Goal: Transaction & Acquisition: Purchase product/service

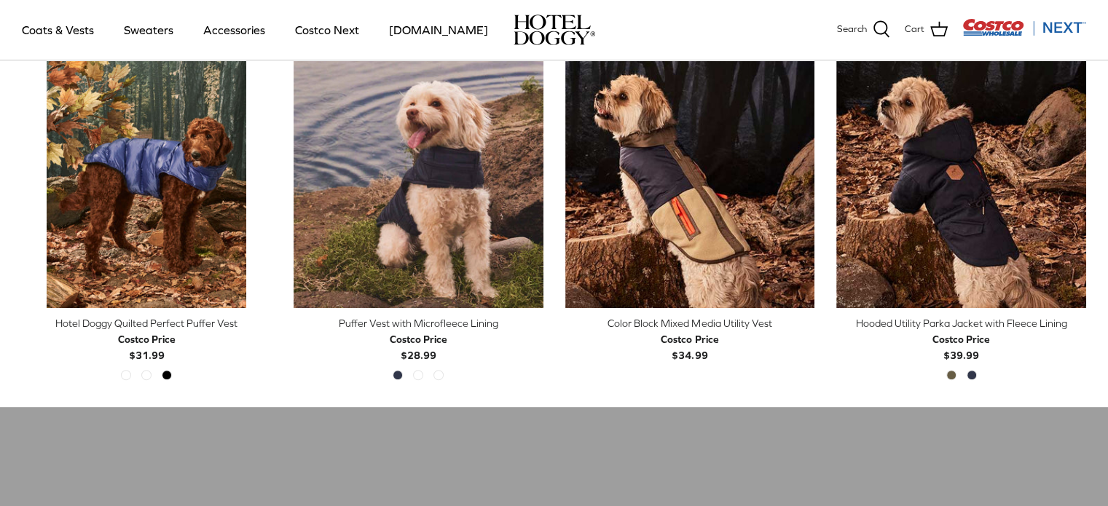
scroll to position [742, 0]
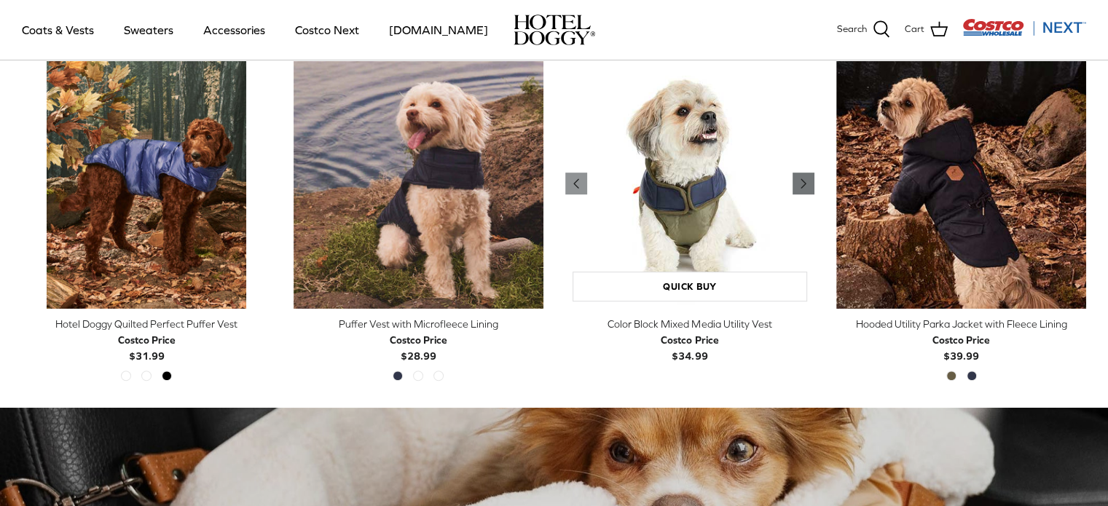
click at [805, 179] on icon "Right" at bounding box center [803, 183] width 17 height 17
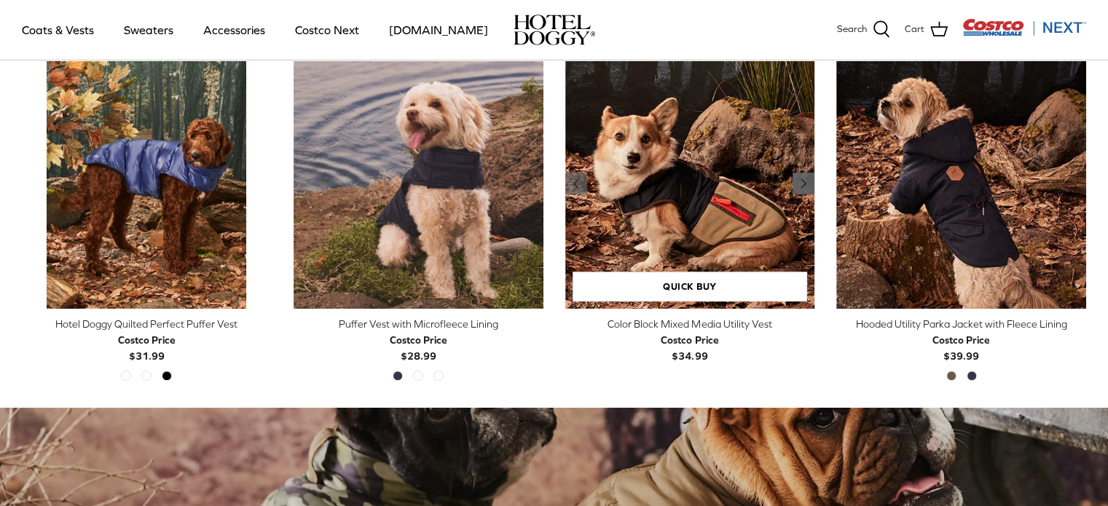
click at [805, 179] on icon "Right" at bounding box center [803, 183] width 17 height 17
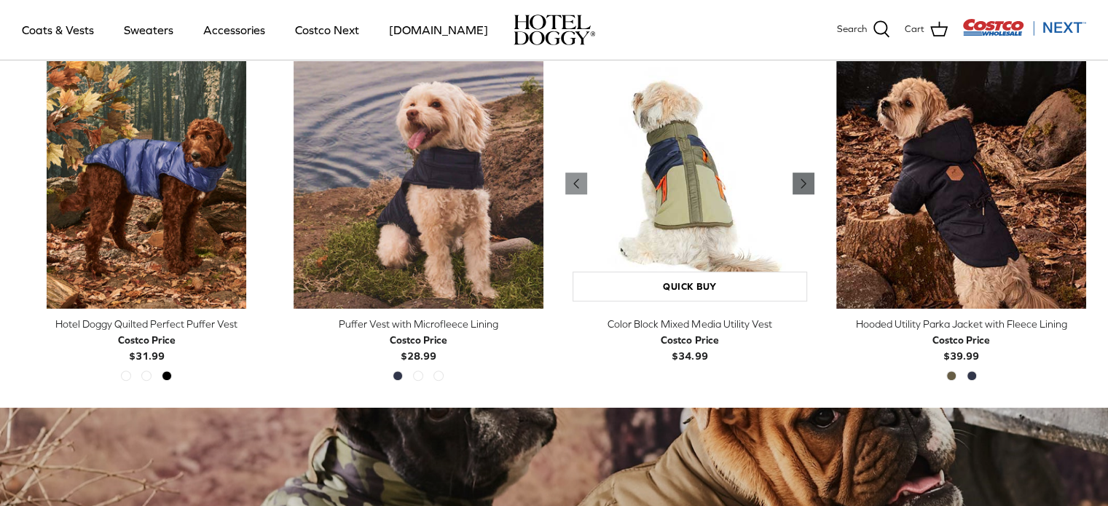
click at [805, 179] on icon "Right" at bounding box center [803, 183] width 17 height 17
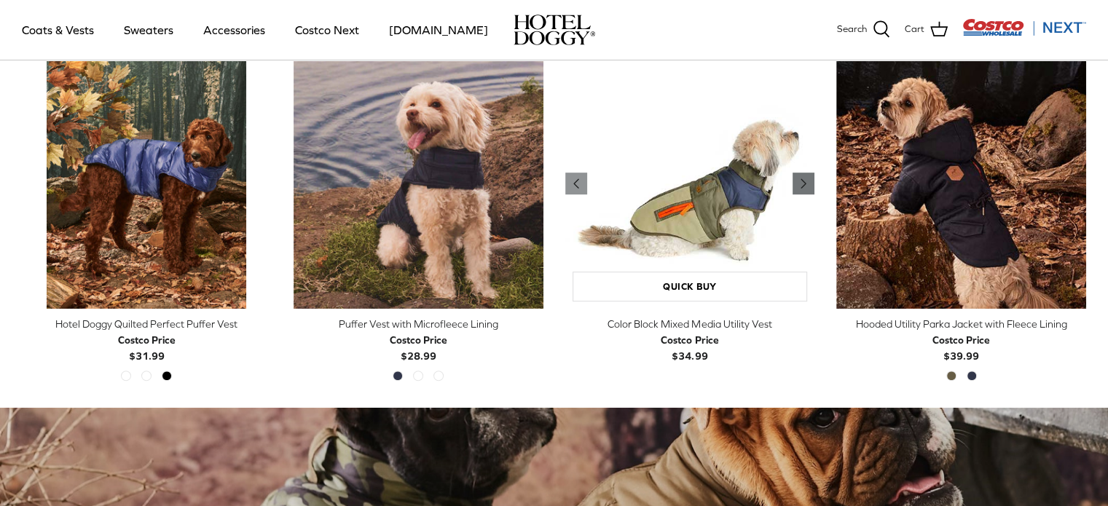
click at [805, 179] on icon "Right" at bounding box center [803, 183] width 17 height 17
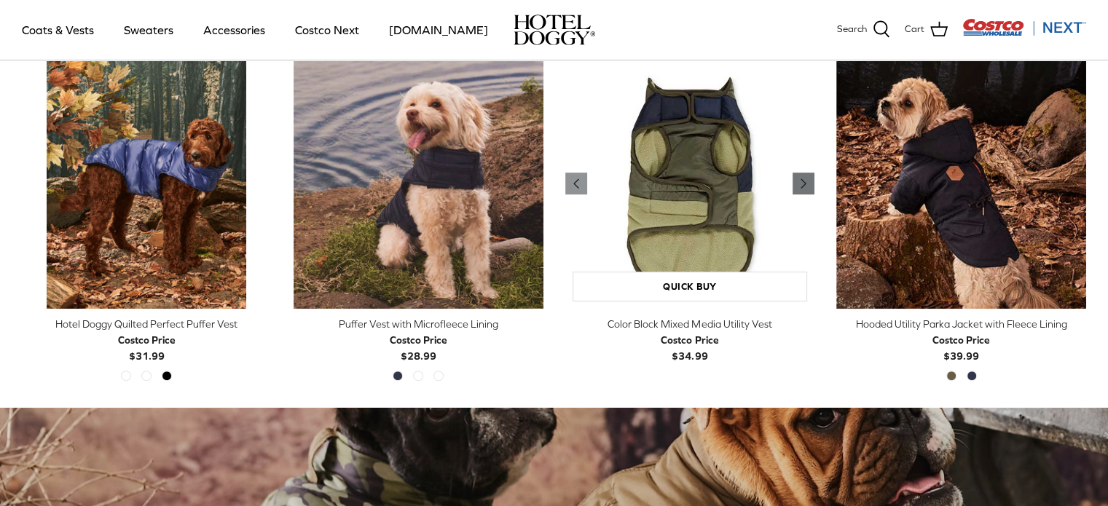
click at [805, 179] on icon "Right" at bounding box center [803, 183] width 17 height 17
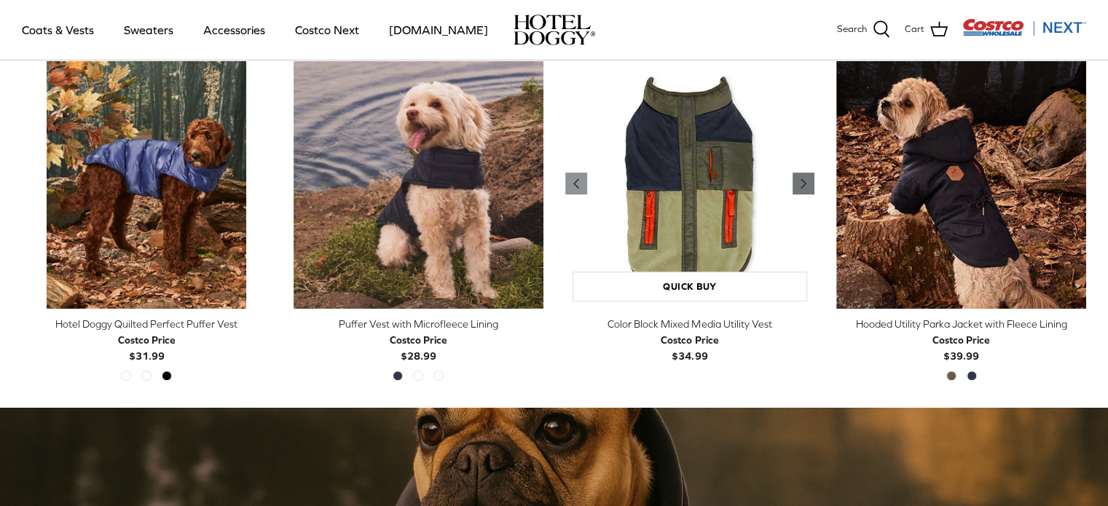
click at [805, 179] on icon "Right" at bounding box center [803, 183] width 17 height 17
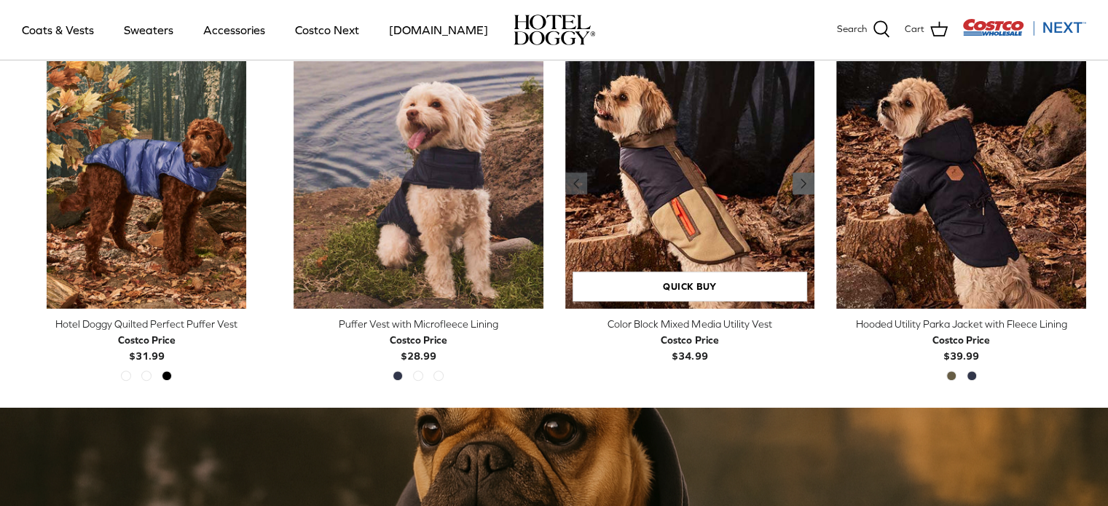
click at [805, 179] on icon "Right" at bounding box center [803, 183] width 17 height 17
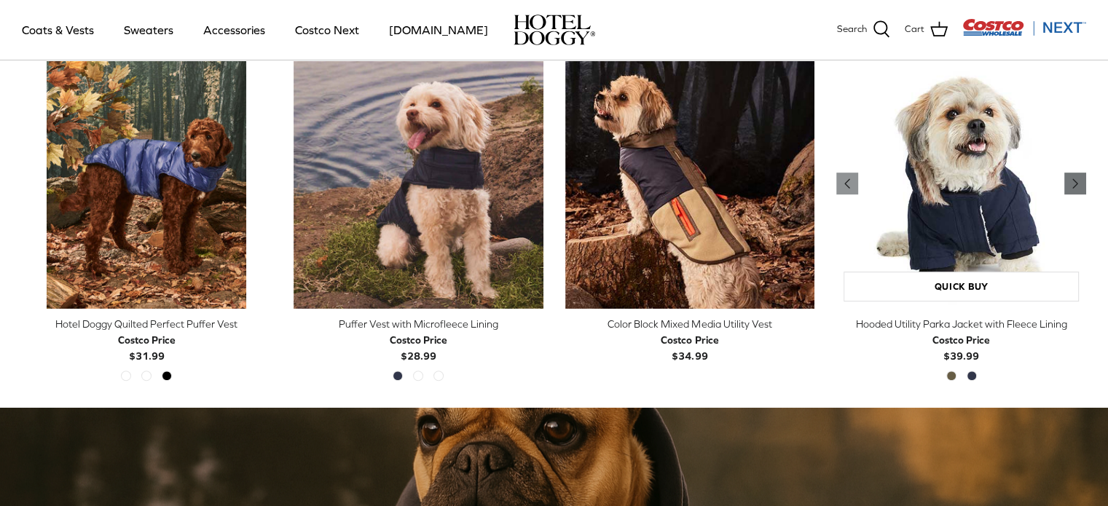
click at [1072, 180] on icon "Right" at bounding box center [1074, 183] width 17 height 17
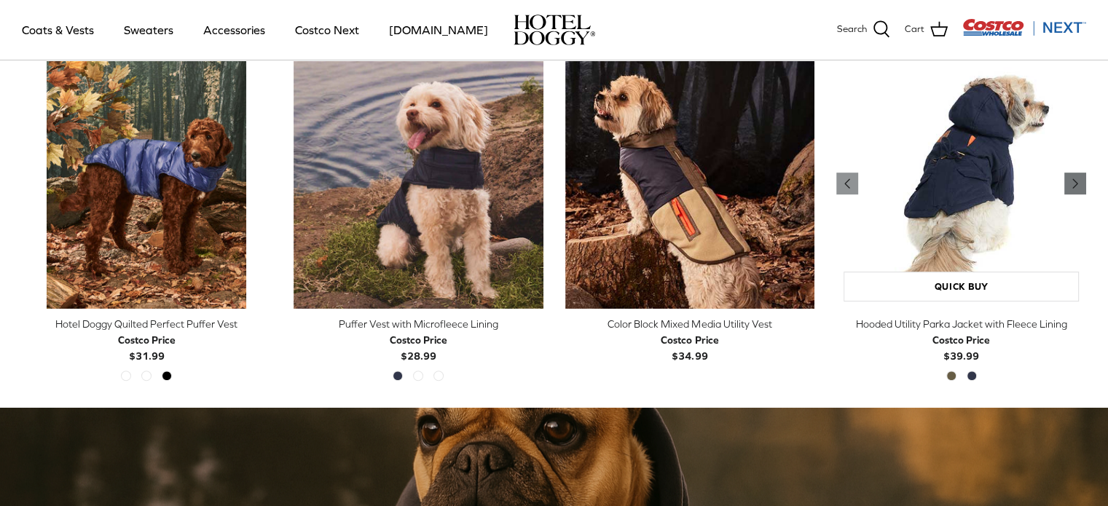
click at [1072, 180] on icon "Right" at bounding box center [1074, 183] width 17 height 17
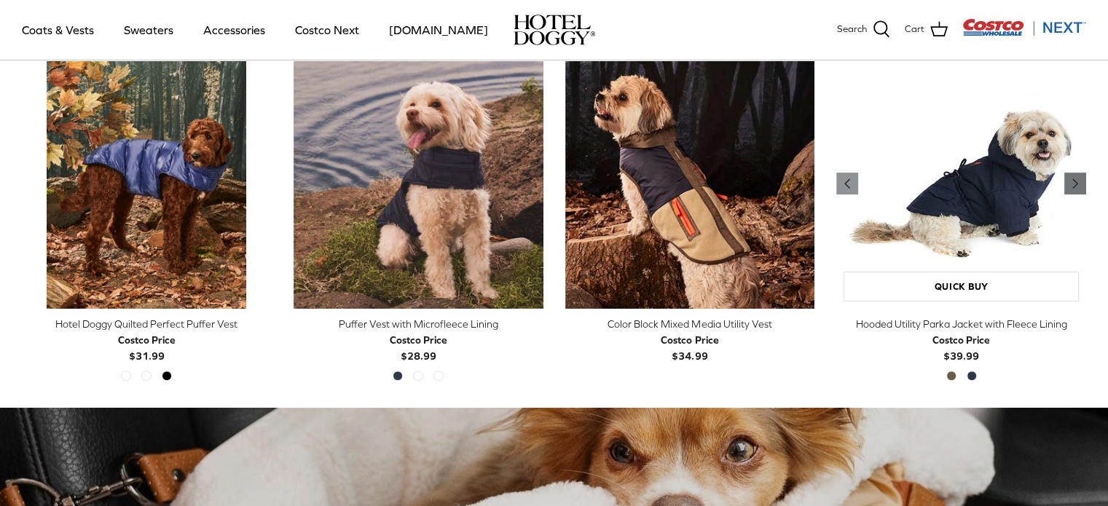
click at [1072, 180] on icon "Right" at bounding box center [1074, 183] width 17 height 17
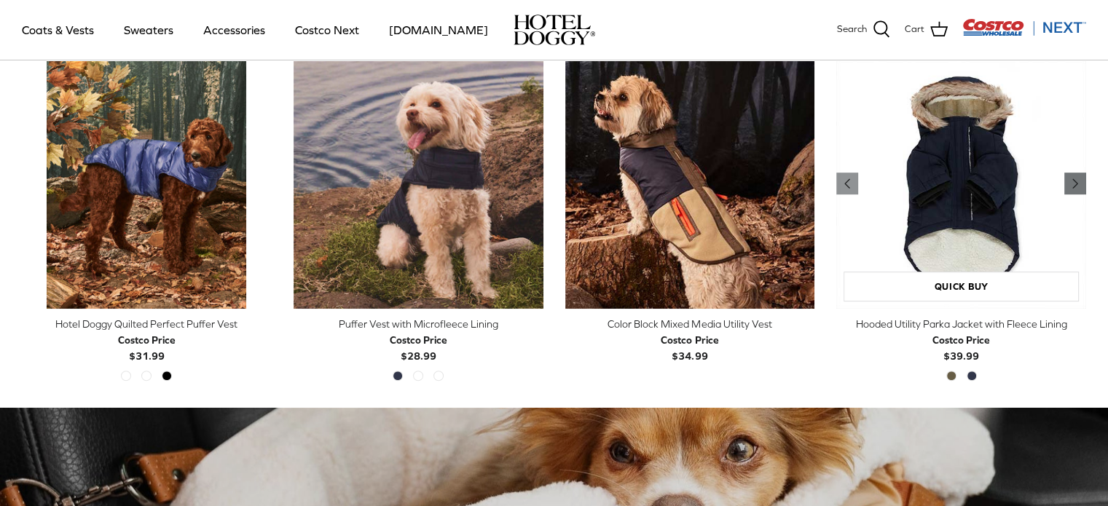
click at [1072, 180] on icon "Right" at bounding box center [1074, 183] width 17 height 17
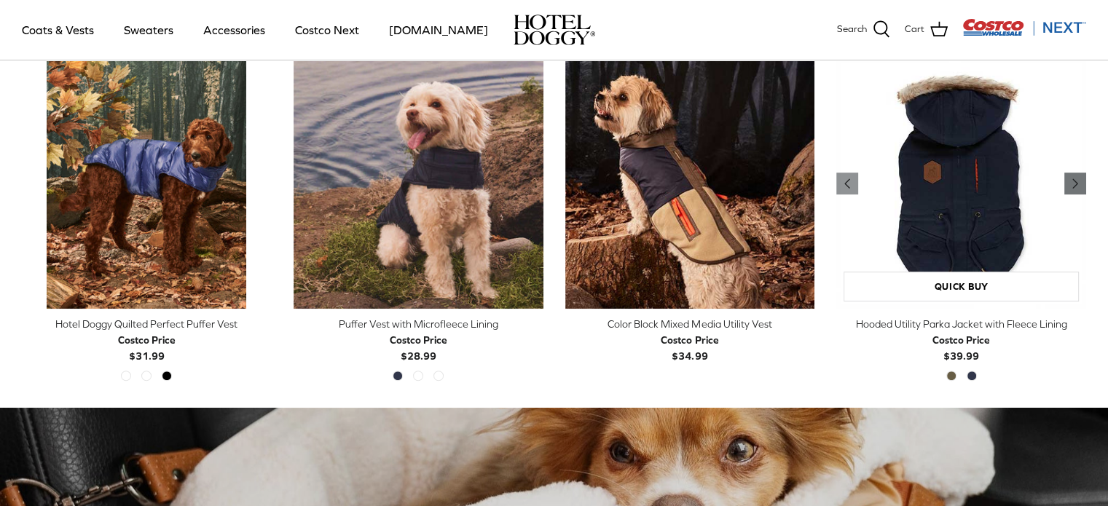
click at [1072, 180] on icon "Right" at bounding box center [1074, 183] width 17 height 17
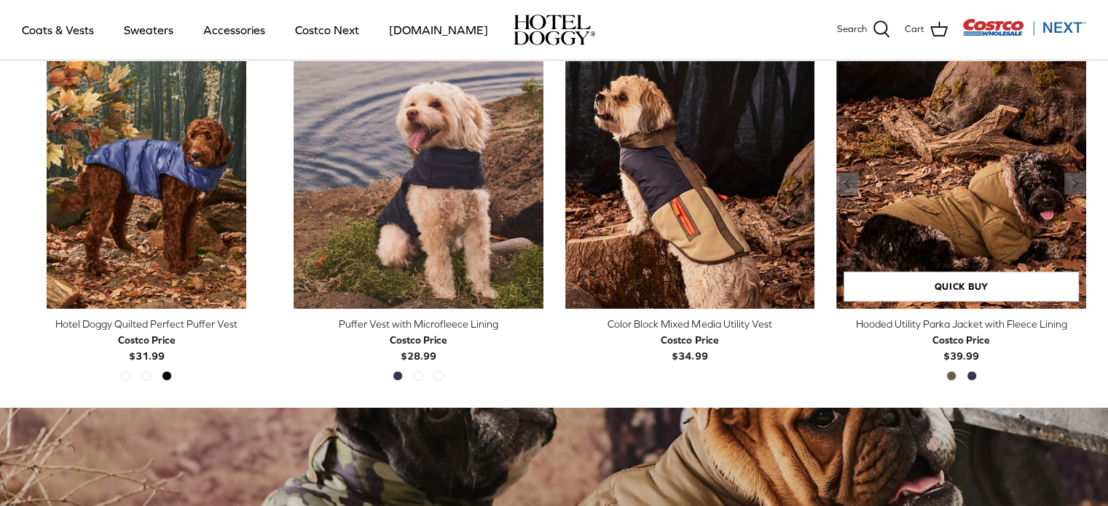
click at [996, 212] on img "Hooded Utility Parka Jacket with Fleece Lining" at bounding box center [961, 184] width 250 height 250
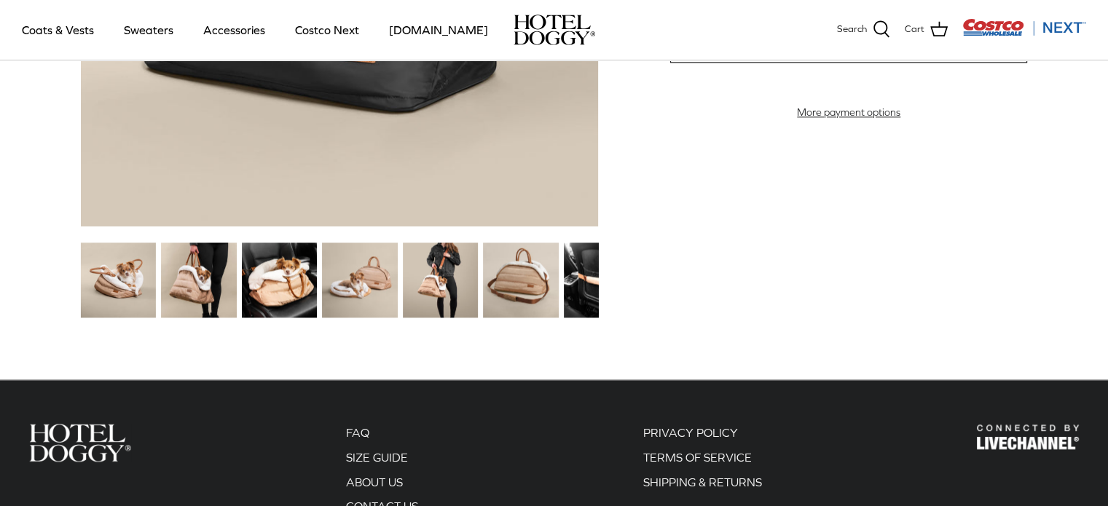
scroll to position [1850, 0]
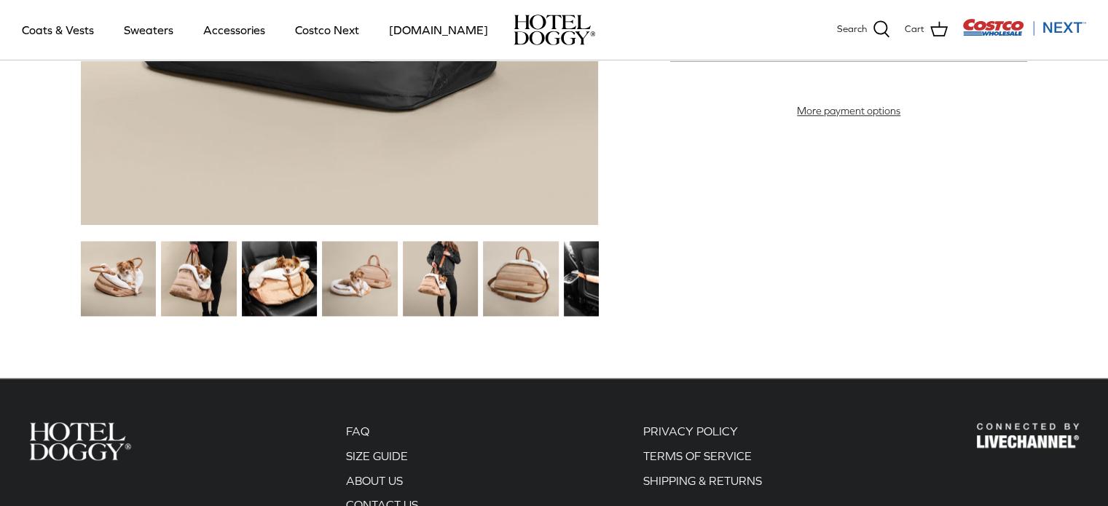
click at [527, 277] on img at bounding box center [520, 278] width 75 height 75
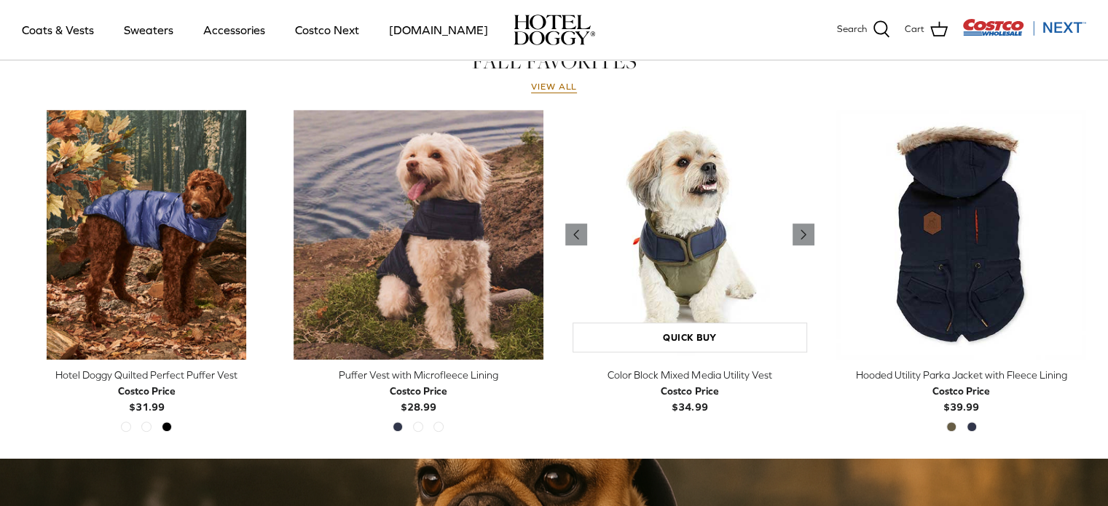
scroll to position [690, 0]
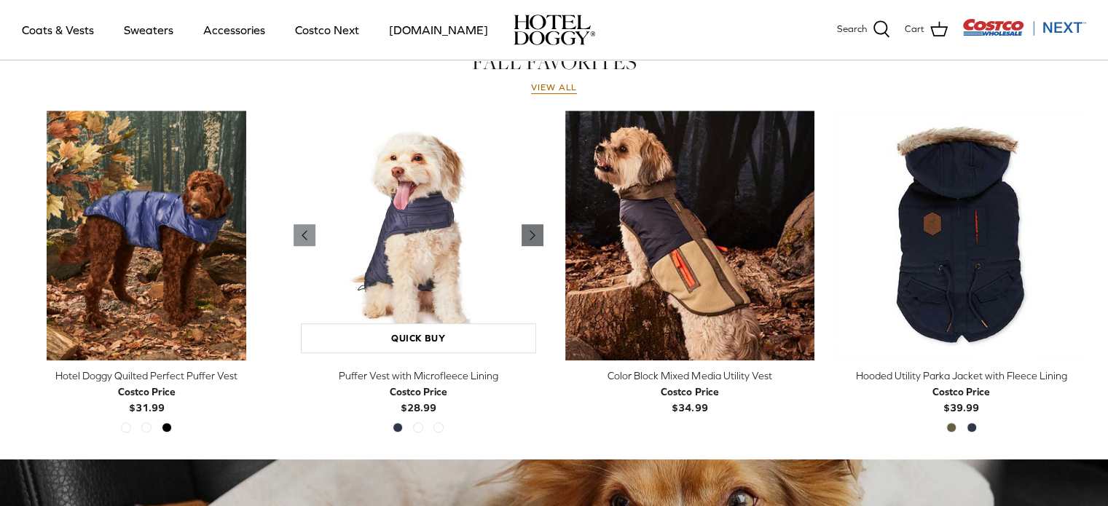
click at [536, 235] on icon "Right" at bounding box center [532, 235] width 17 height 17
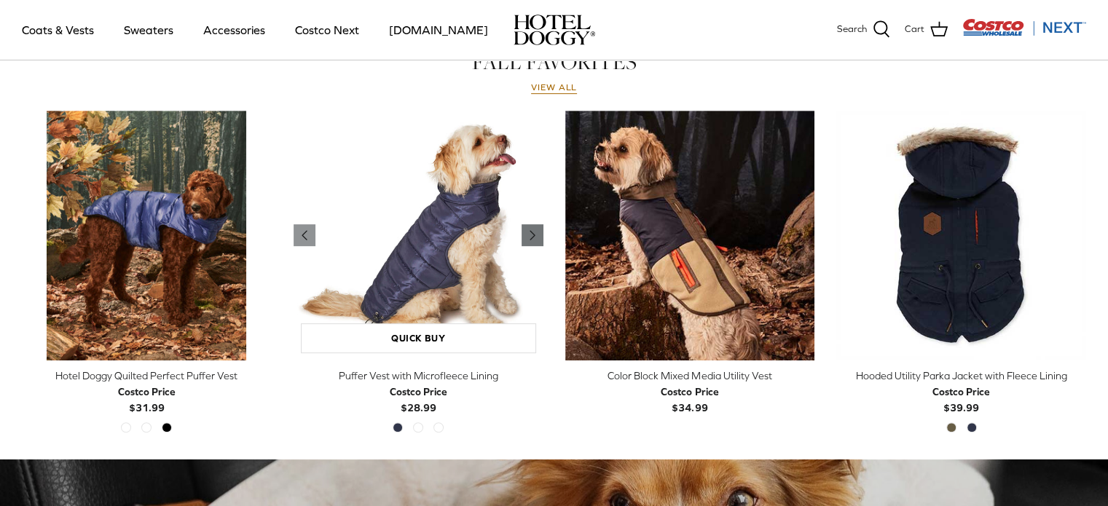
click at [536, 235] on icon "Right" at bounding box center [532, 235] width 17 height 17
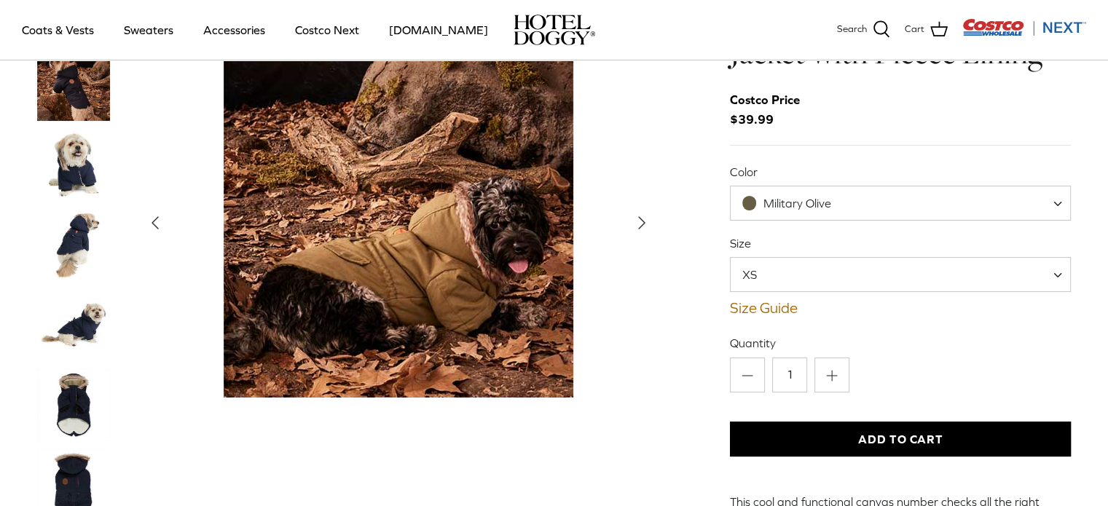
scroll to position [90, 0]
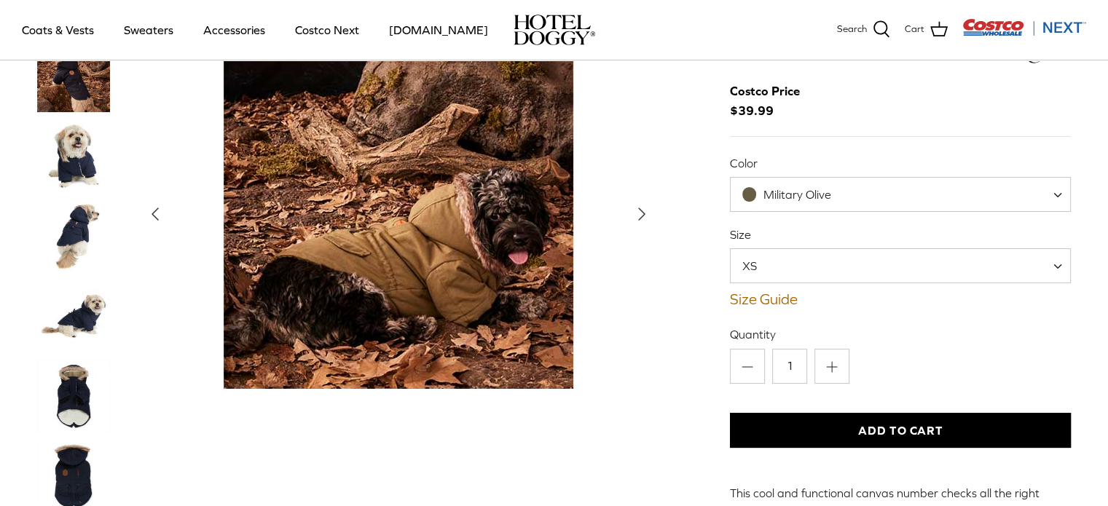
click at [73, 200] on img "Thumbnail Link" at bounding box center [73, 236] width 73 height 73
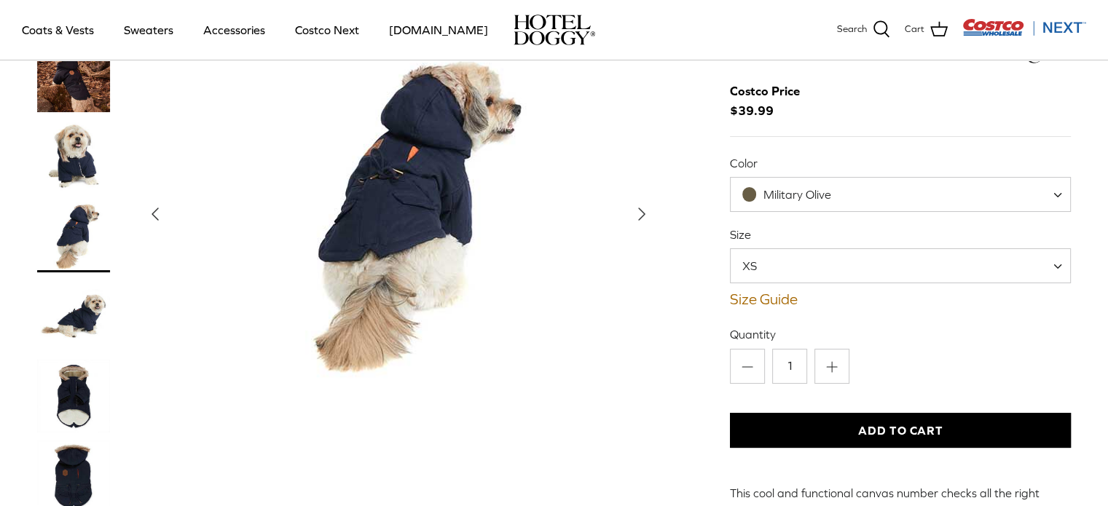
click at [82, 280] on img "Thumbnail Link" at bounding box center [73, 316] width 73 height 73
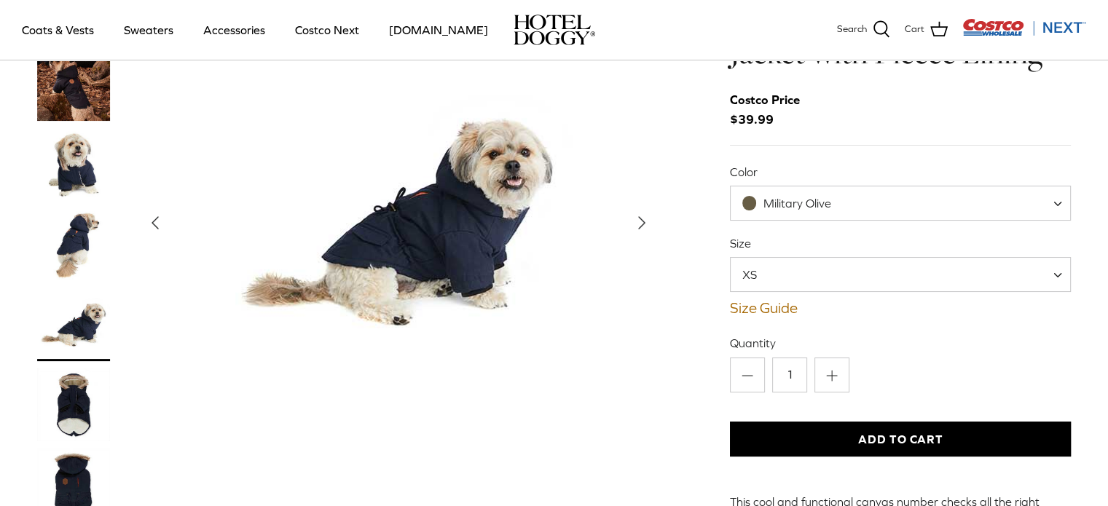
scroll to position [102, 0]
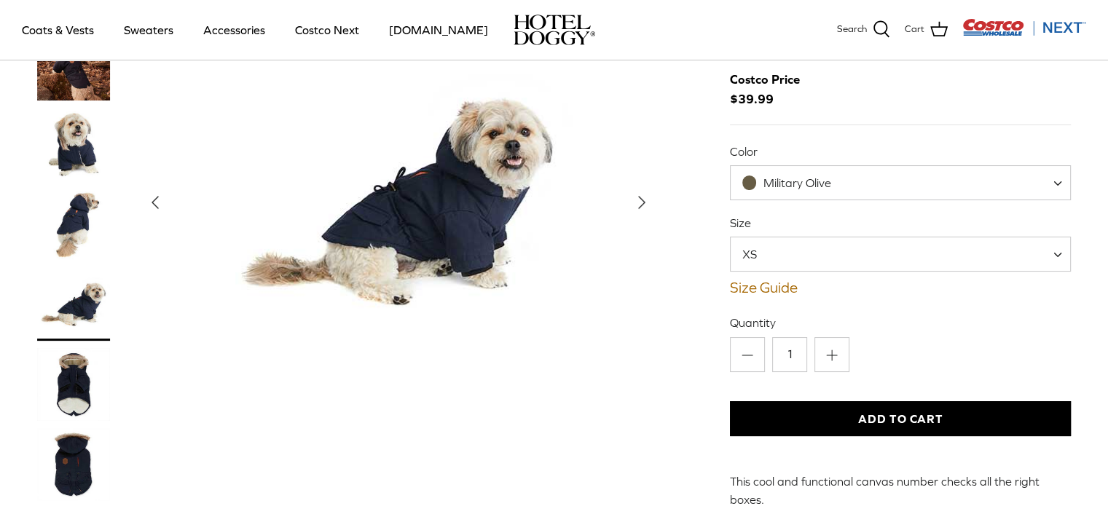
click at [85, 428] on img "Thumbnail Link" at bounding box center [73, 464] width 73 height 73
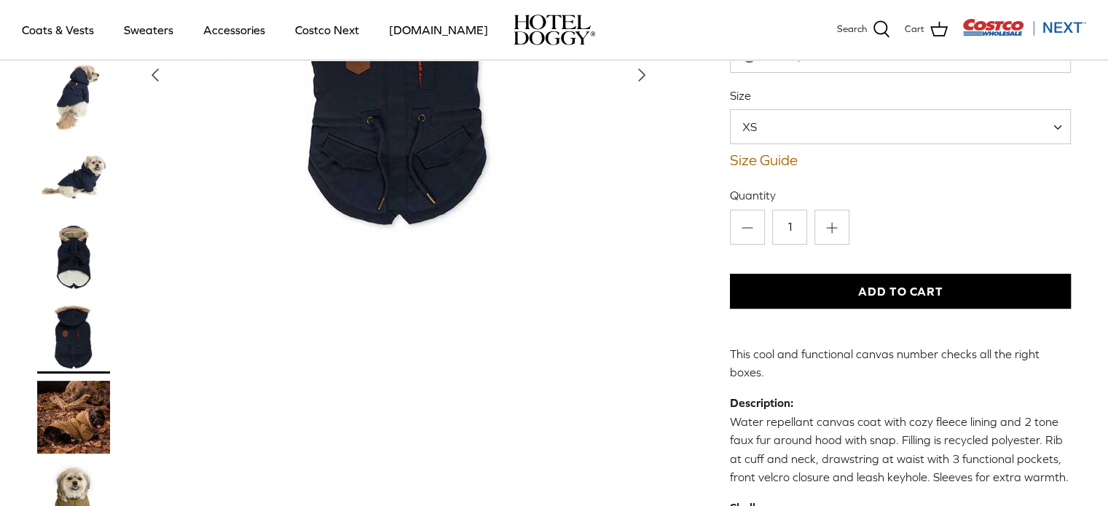
scroll to position [230, 0]
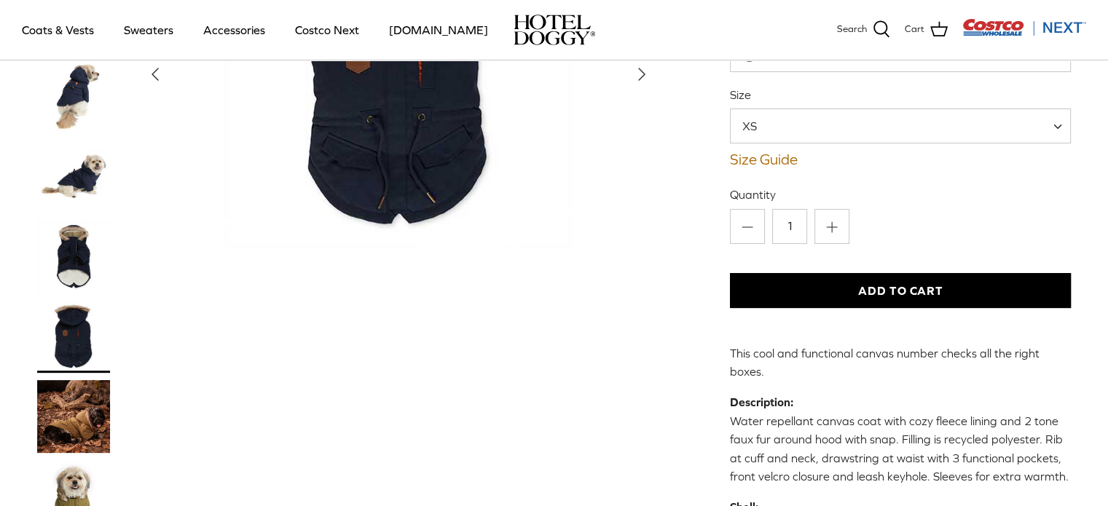
click at [67, 460] on img "Thumbnail Link" at bounding box center [73, 496] width 73 height 73
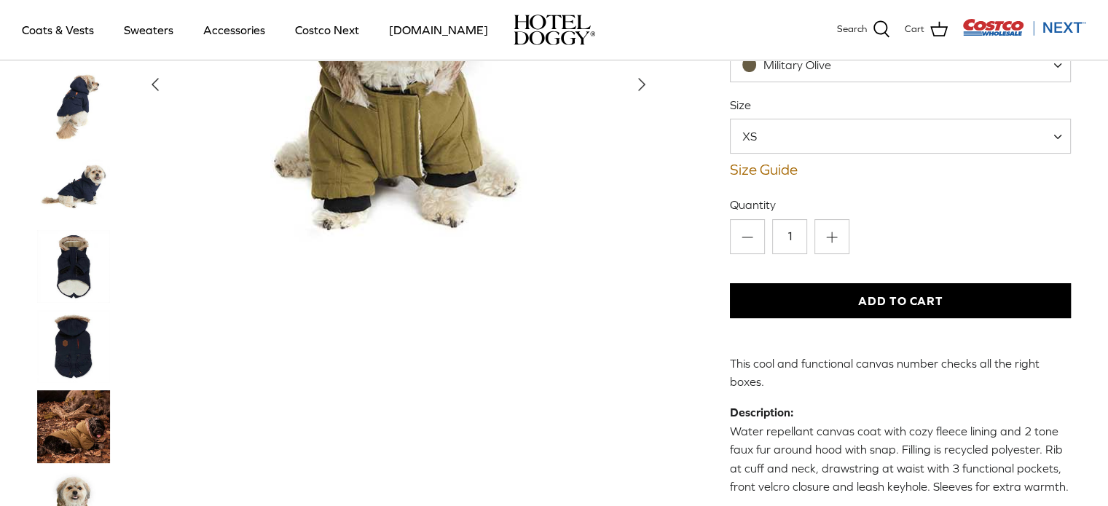
scroll to position [224, 0]
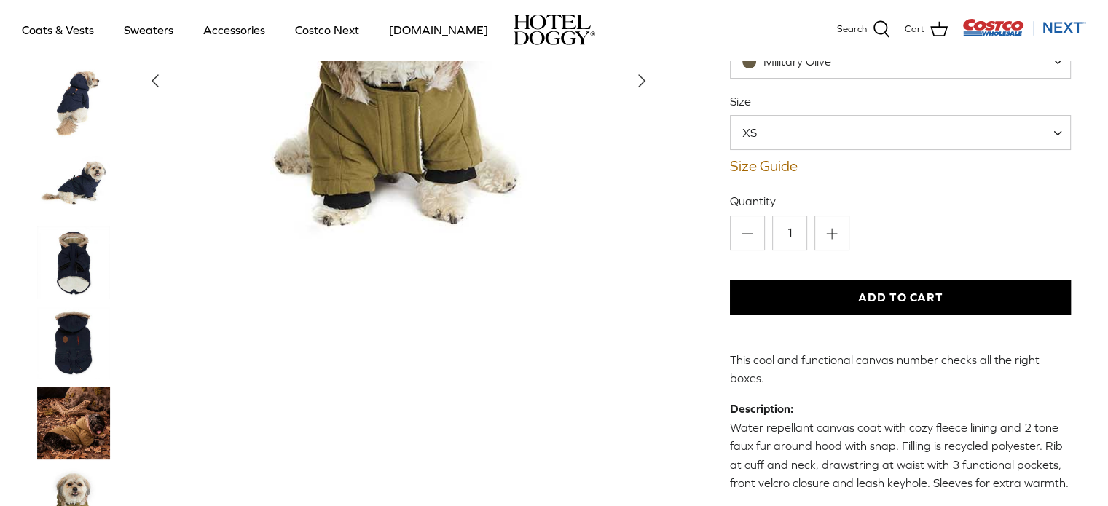
click at [69, 307] on img "Thumbnail Link" at bounding box center [73, 343] width 73 height 73
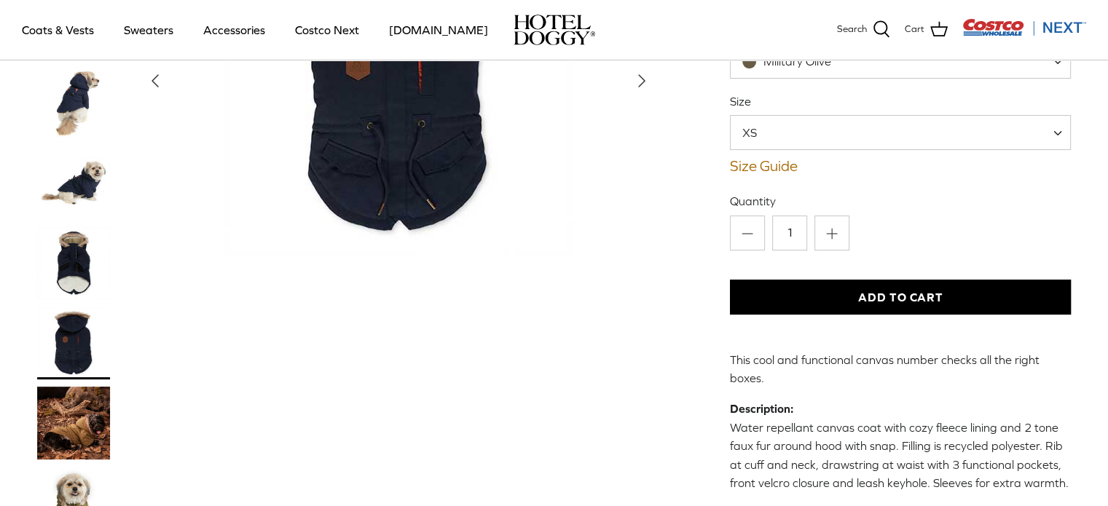
click at [76, 387] on img "Thumbnail Link" at bounding box center [73, 423] width 73 height 73
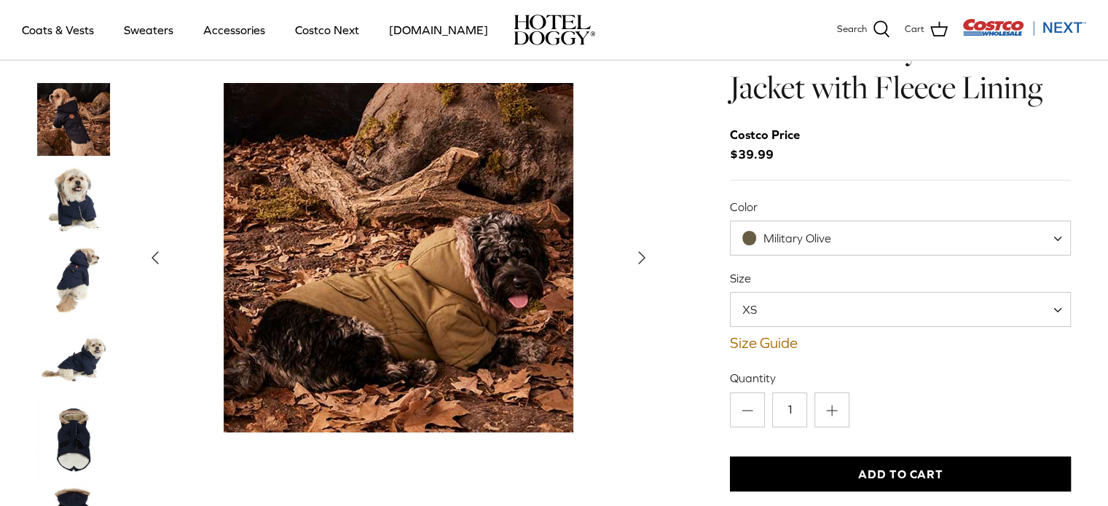
scroll to position [42, 0]
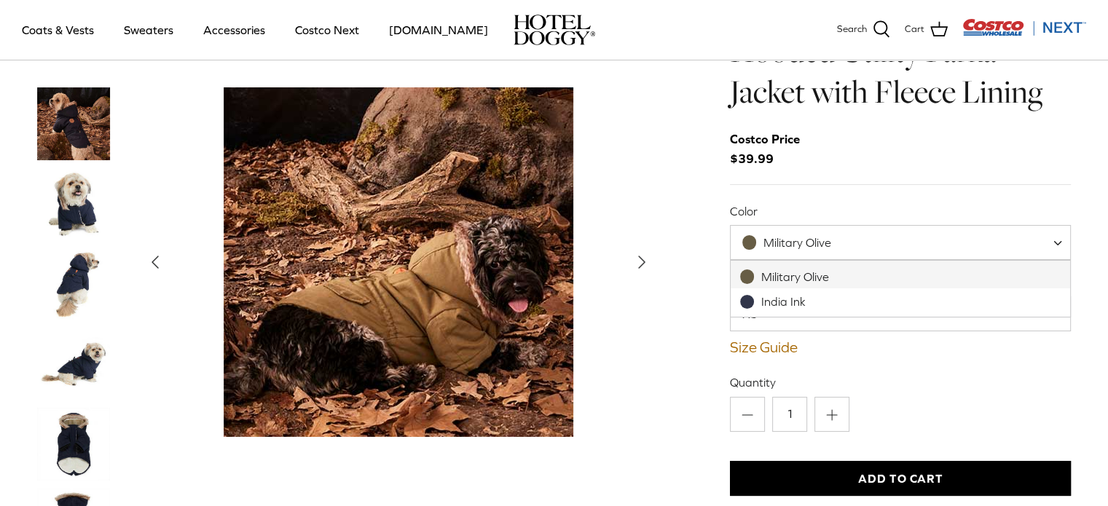
click at [769, 242] on span "Military Olive" at bounding box center [797, 242] width 68 height 13
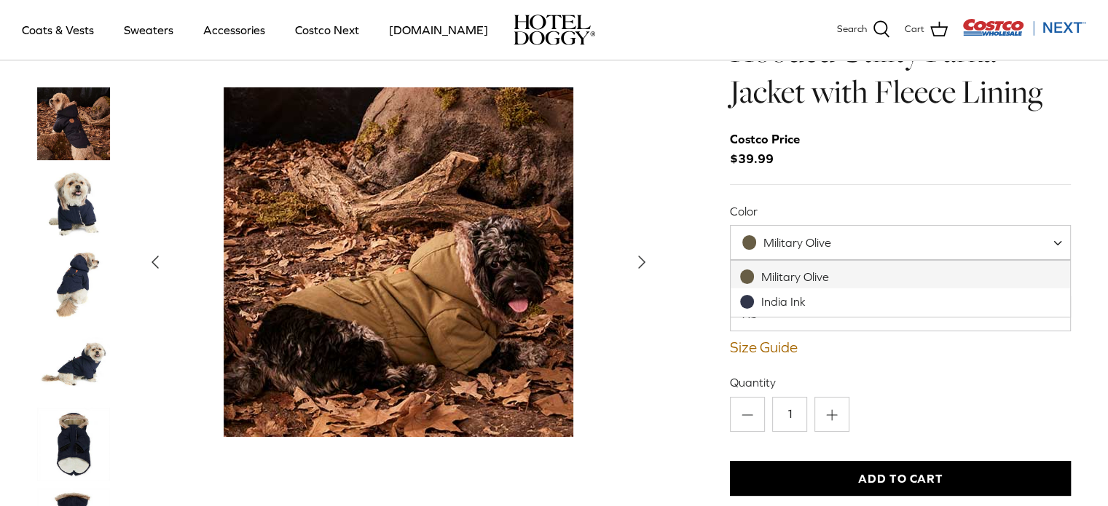
drag, startPoint x: 803, startPoint y: 237, endPoint x: 779, endPoint y: 302, distance: 69.1
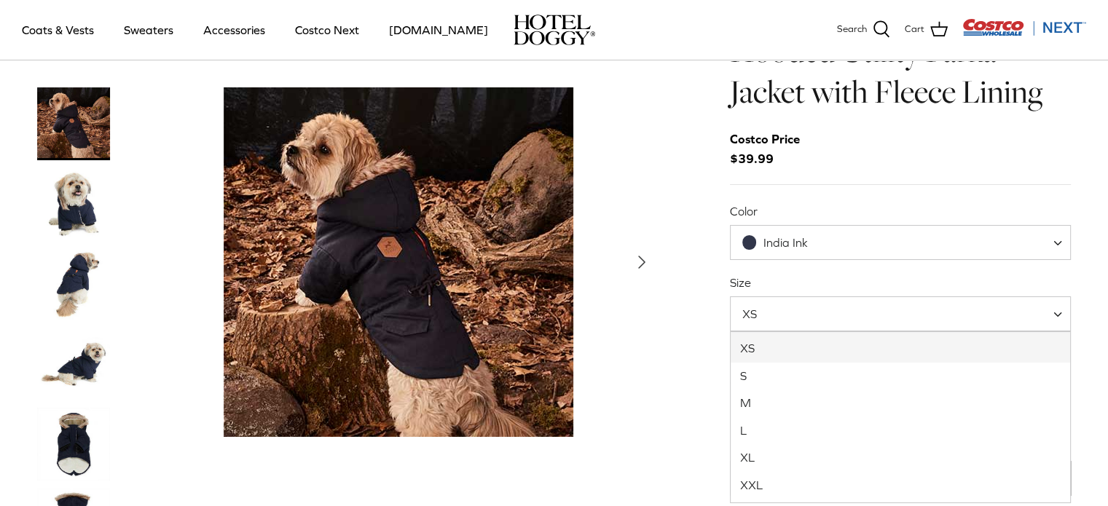
click at [779, 302] on span "XS" at bounding box center [901, 313] width 342 height 35
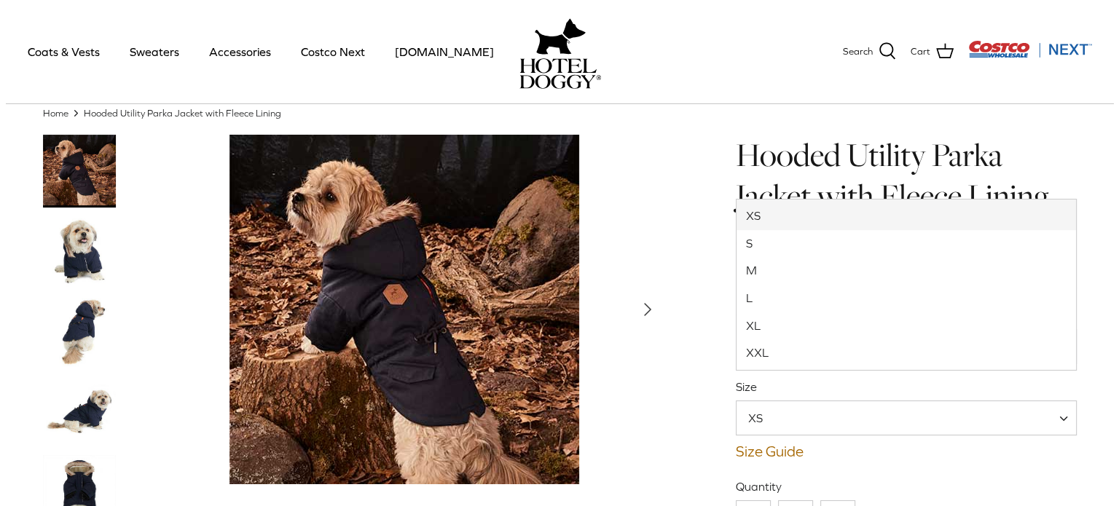
scroll to position [39, 0]
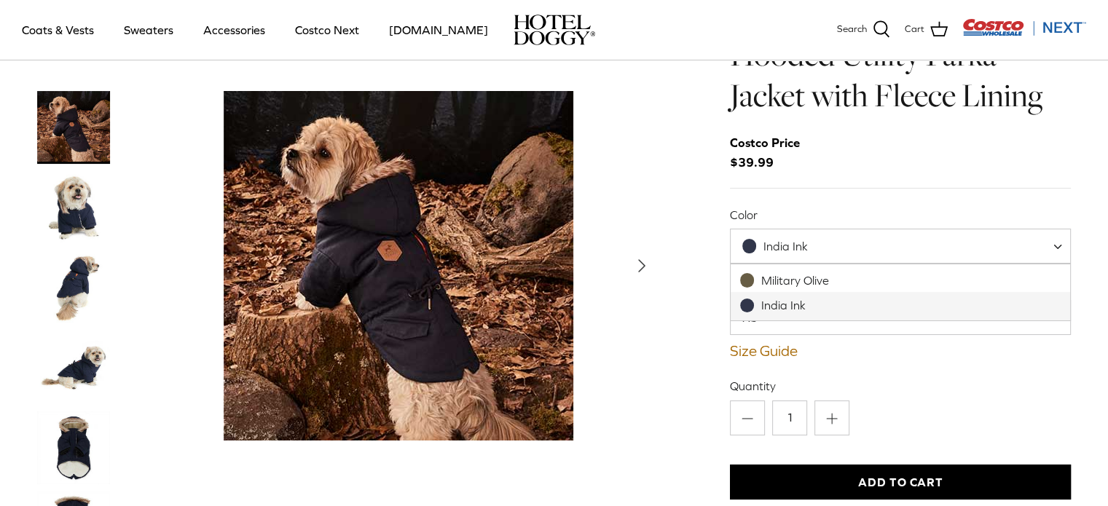
click at [772, 235] on span "India Ink" at bounding box center [901, 246] width 342 height 35
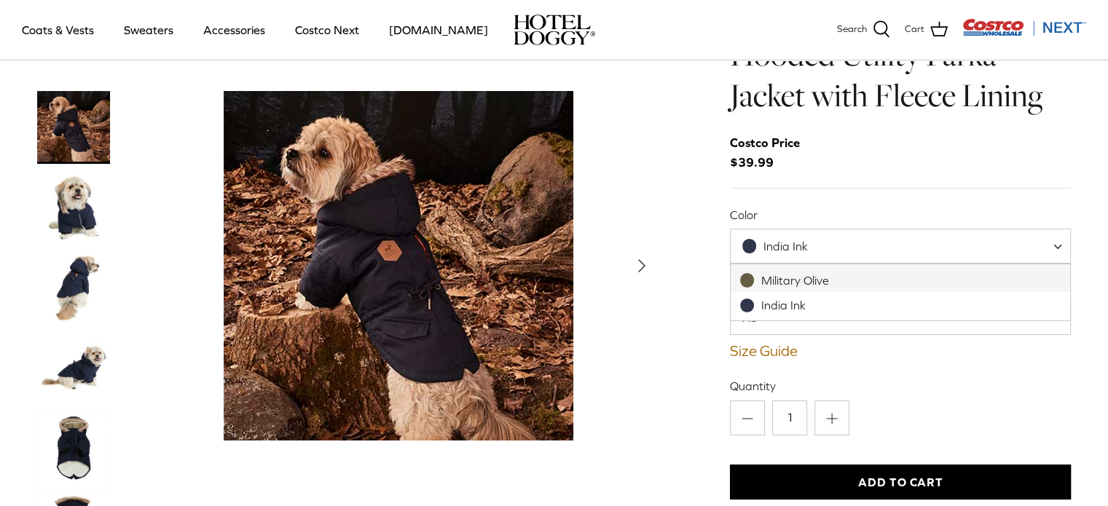
select select "Military Olive"
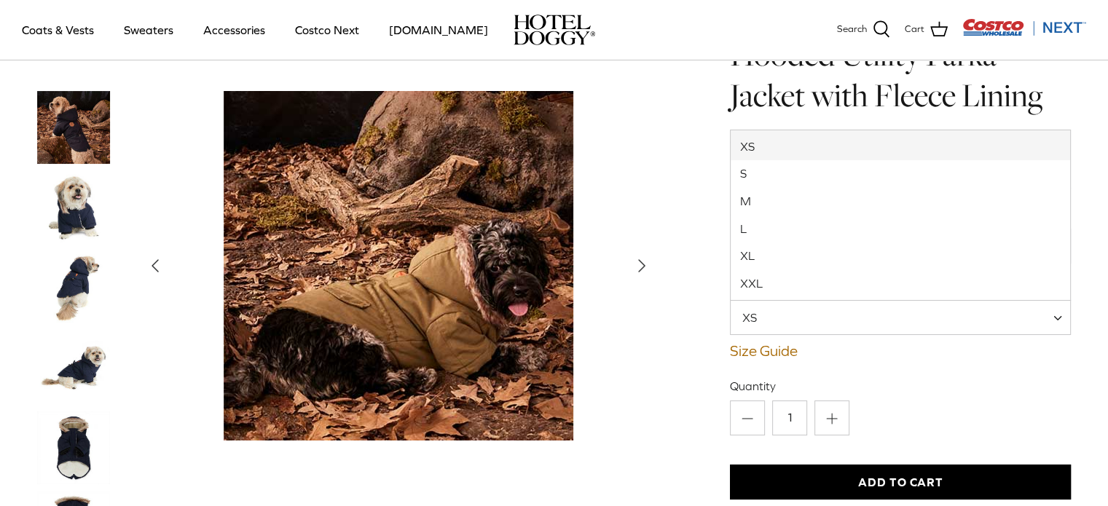
click at [778, 314] on span "XS" at bounding box center [758, 318] width 55 height 16
select select "S"
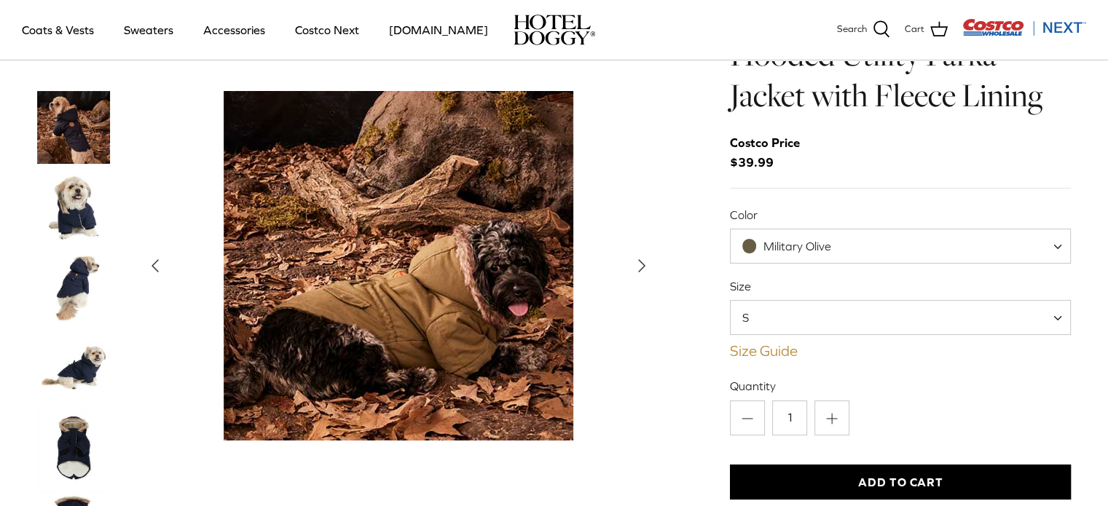
click at [757, 347] on link "Size Guide" at bounding box center [901, 350] width 342 height 17
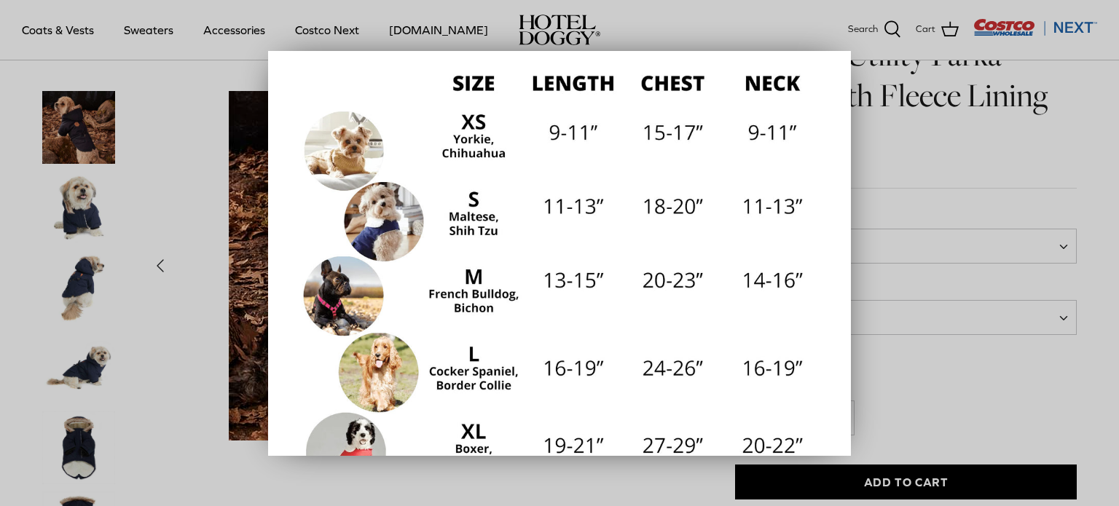
scroll to position [172, 0]
